Goal: Download file/media

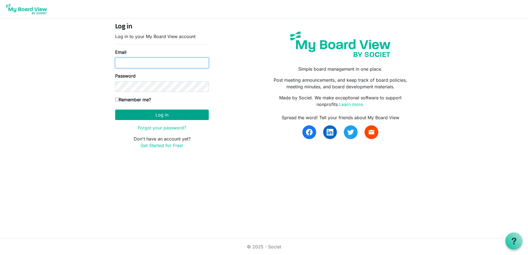
type input "mKlimczak@westernforest.com"
click at [165, 115] on button "Log in" at bounding box center [162, 115] width 94 height 10
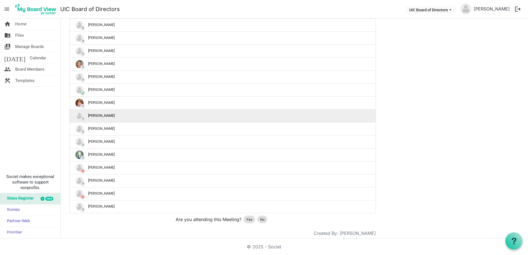
scroll to position [219, 0]
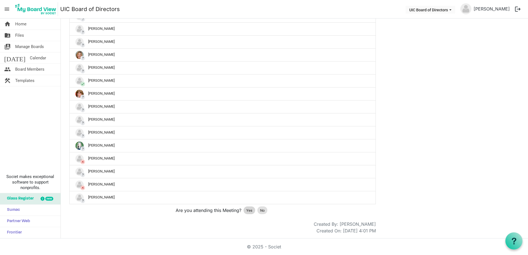
click at [248, 212] on span "Yes" at bounding box center [249, 211] width 6 height 6
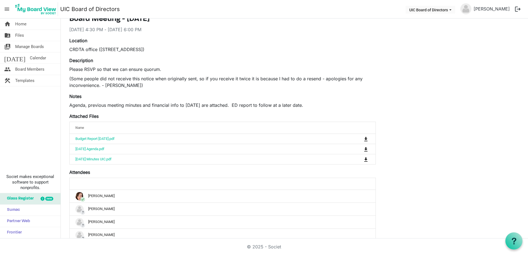
scroll to position [0, 0]
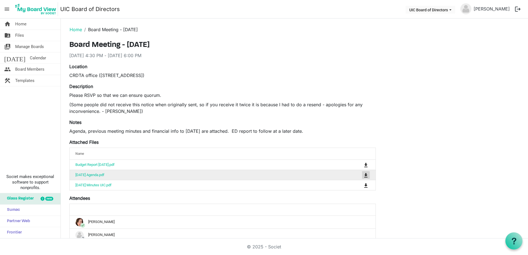
click at [363, 173] on button "is Command column column header" at bounding box center [366, 175] width 8 height 8
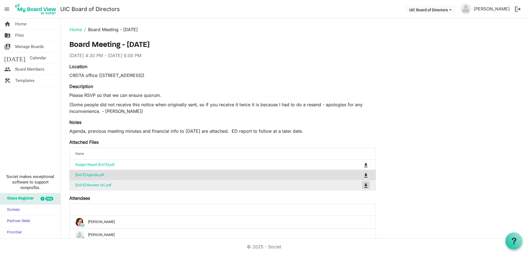
click at [367, 184] on span "is Command column column header" at bounding box center [365, 185] width 3 height 4
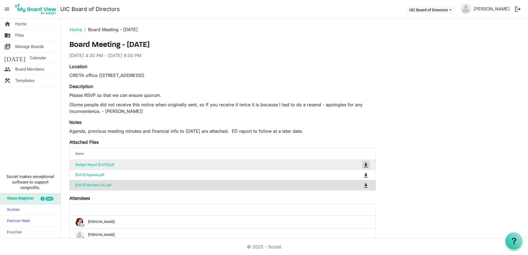
click at [366, 166] on span "is Command column column header" at bounding box center [365, 165] width 3 height 4
